Goal: Information Seeking & Learning: Learn about a topic

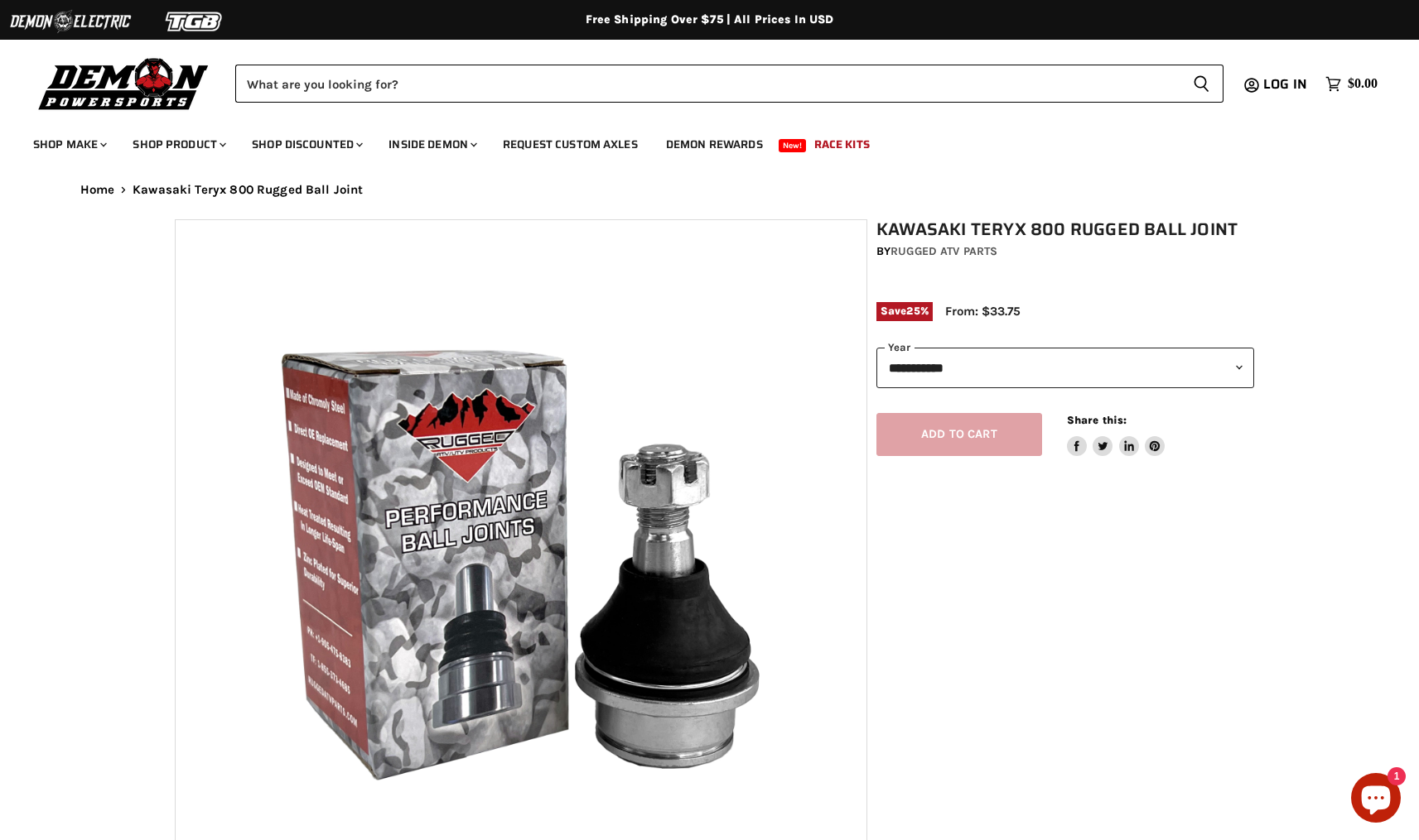
select select "******"
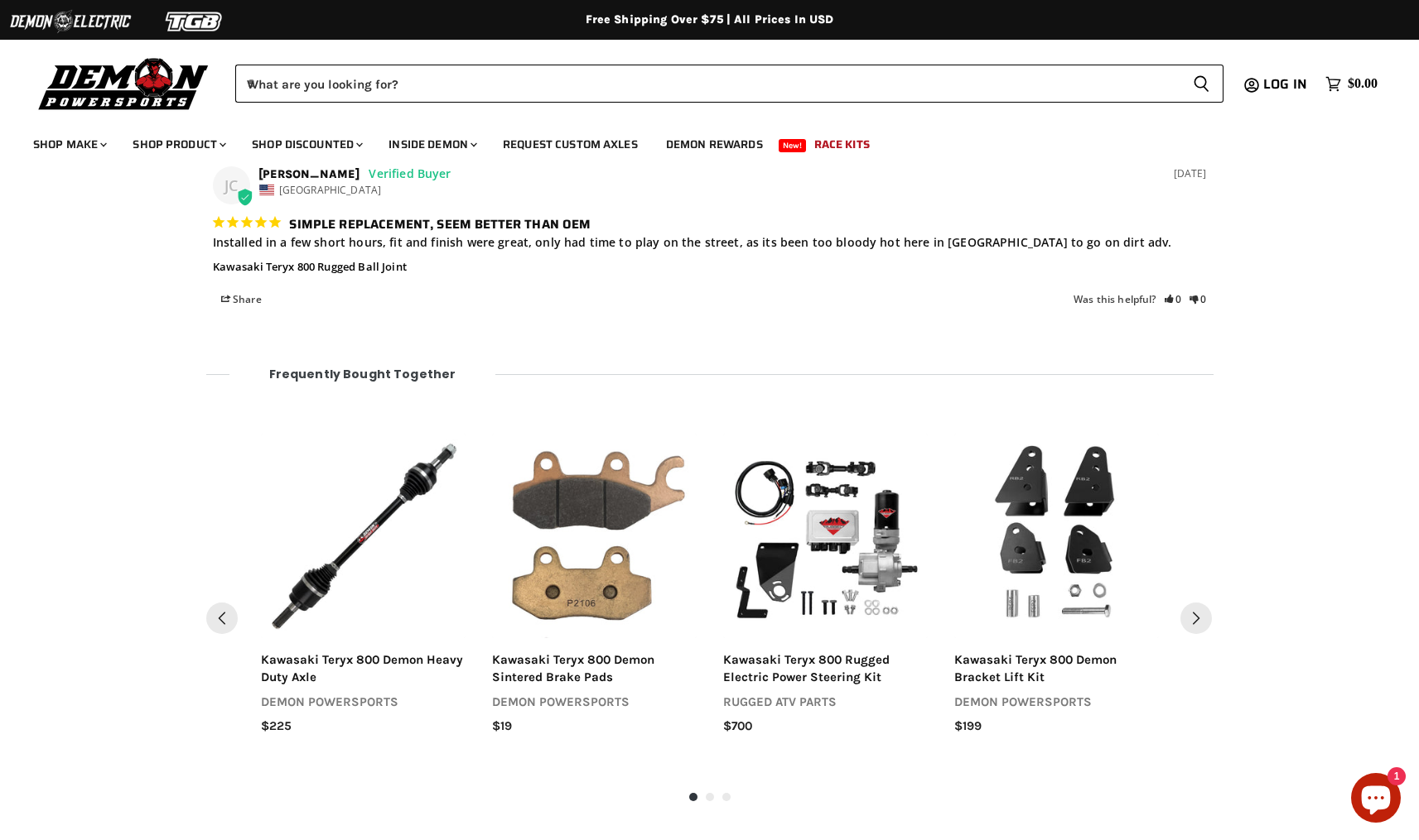
scroll to position [1963, 0]
